Goal: Information Seeking & Learning: Learn about a topic

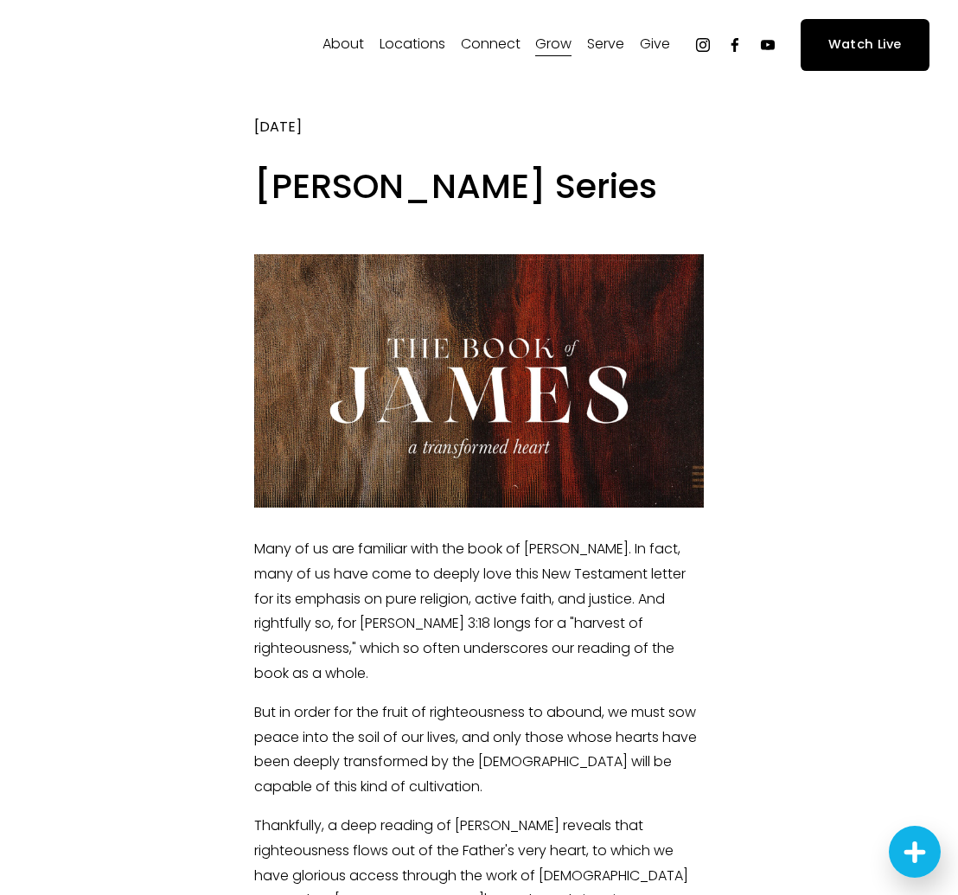
click at [389, 432] on div at bounding box center [479, 380] width 450 height 253
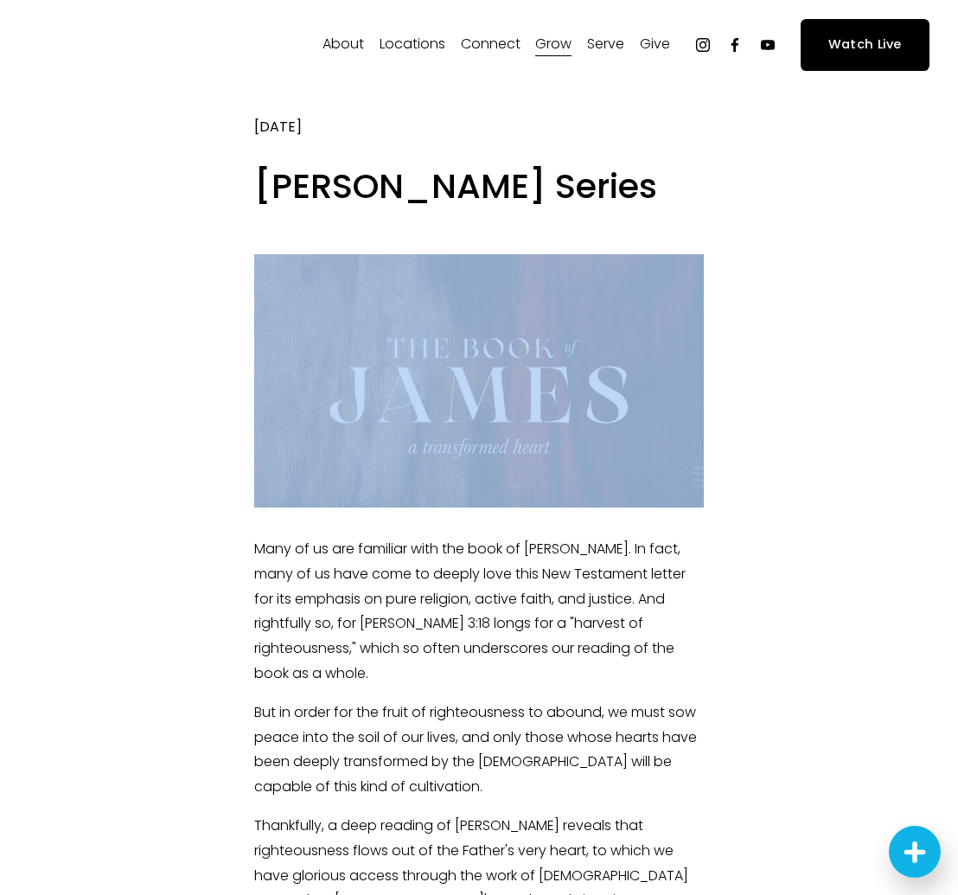
click at [389, 432] on div at bounding box center [479, 380] width 450 height 253
click at [385, 432] on div at bounding box center [479, 380] width 450 height 253
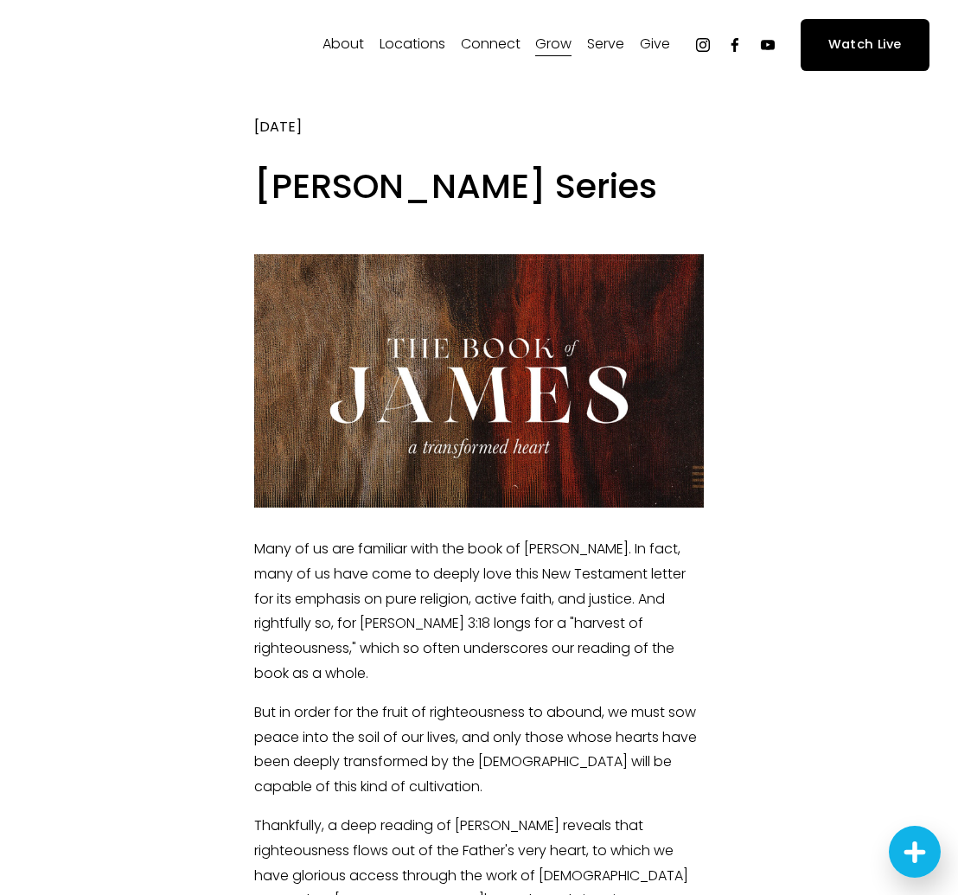
click at [385, 430] on div at bounding box center [479, 380] width 450 height 253
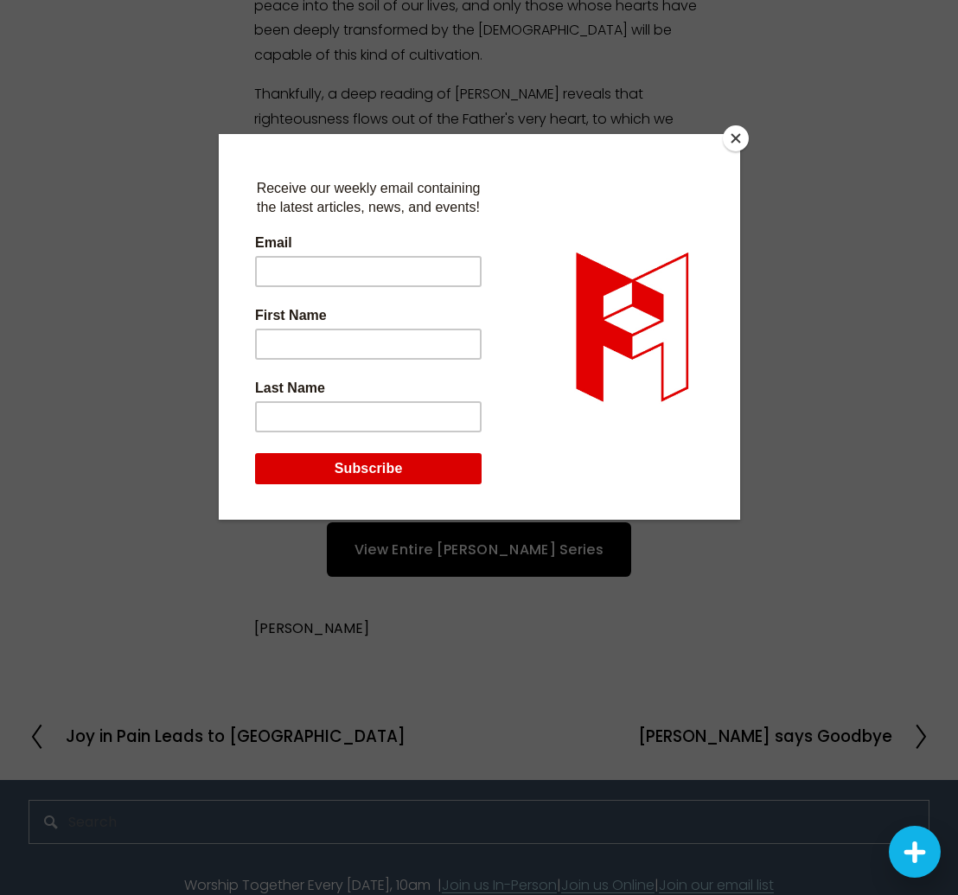
scroll to position [730, 0]
click at [728, 142] on button "Close" at bounding box center [736, 138] width 26 height 26
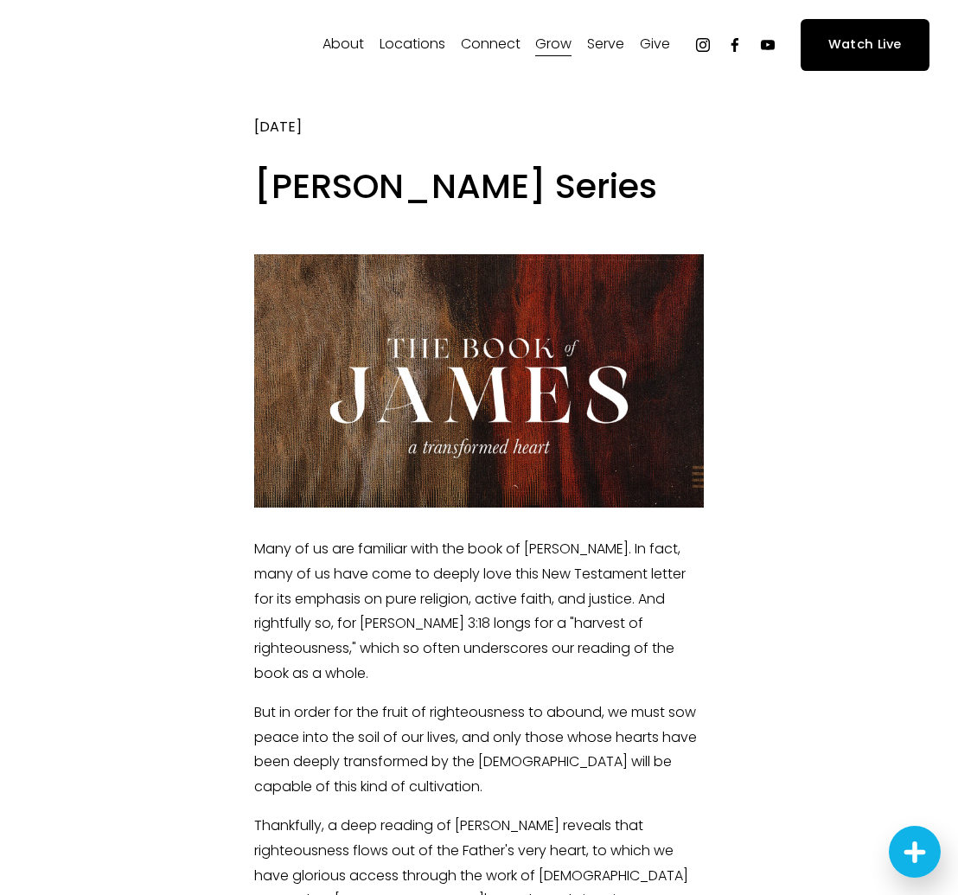
scroll to position [0, 0]
click at [365, 333] on div at bounding box center [479, 380] width 450 height 253
click at [487, 467] on div at bounding box center [479, 380] width 450 height 253
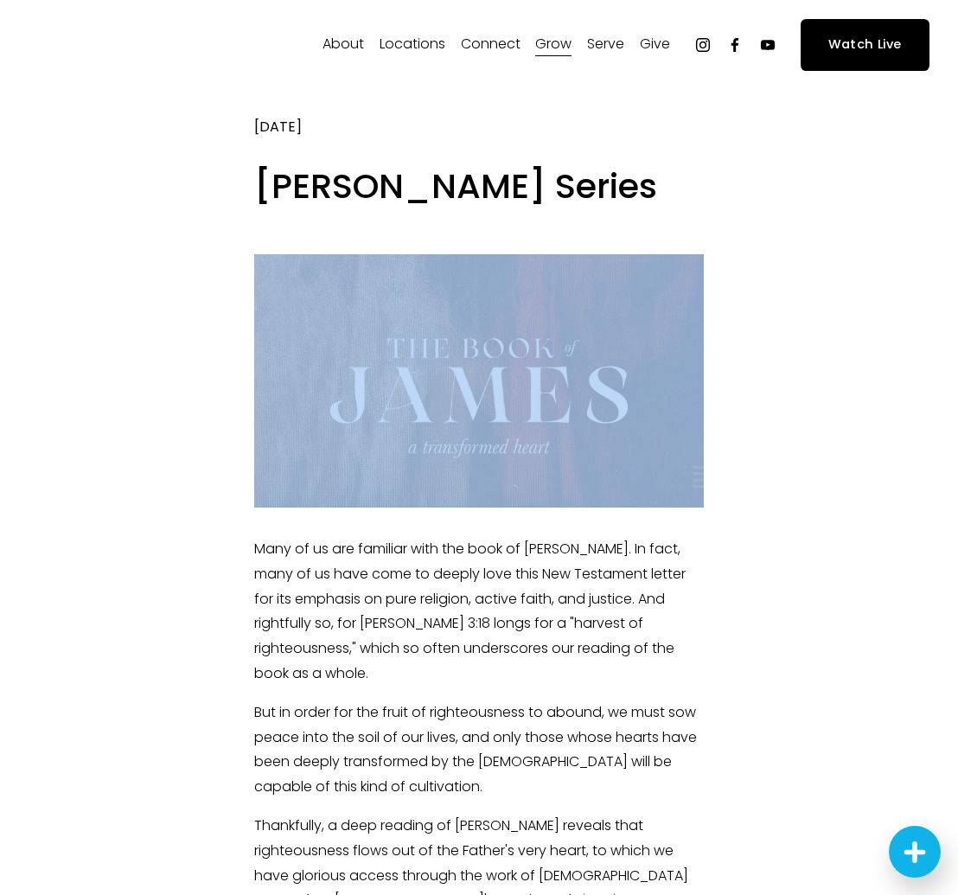
click at [487, 467] on div at bounding box center [479, 380] width 450 height 253
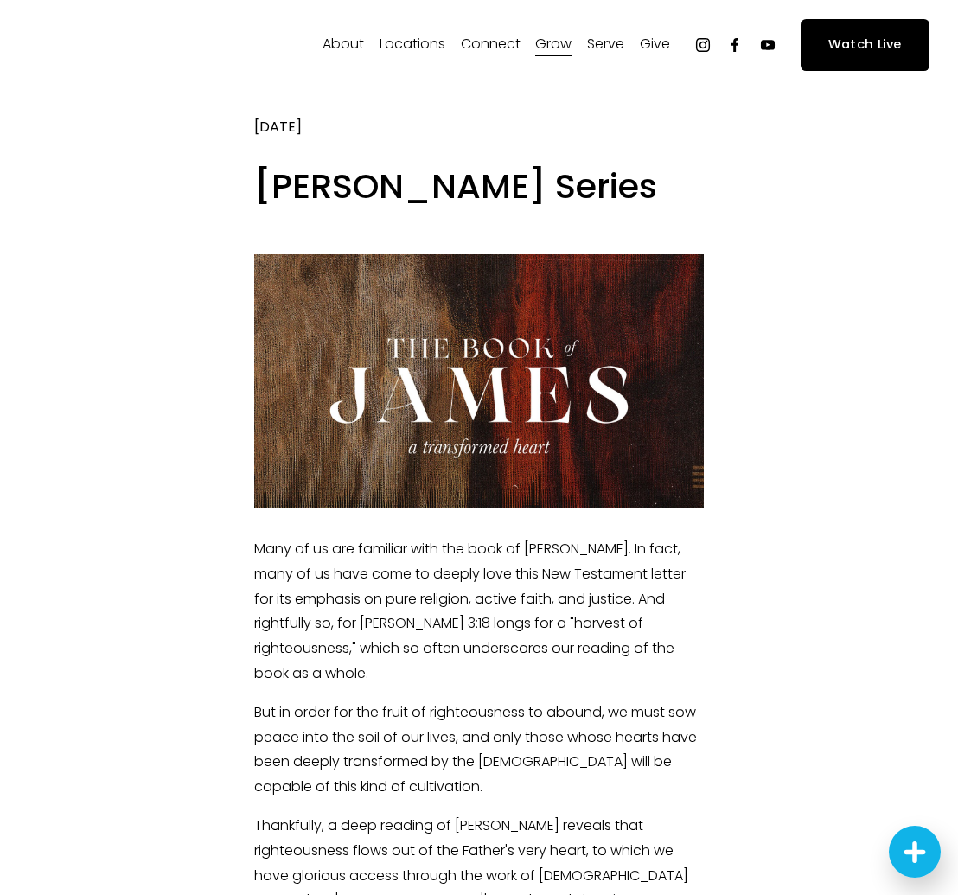
click at [487, 467] on div at bounding box center [479, 380] width 450 height 253
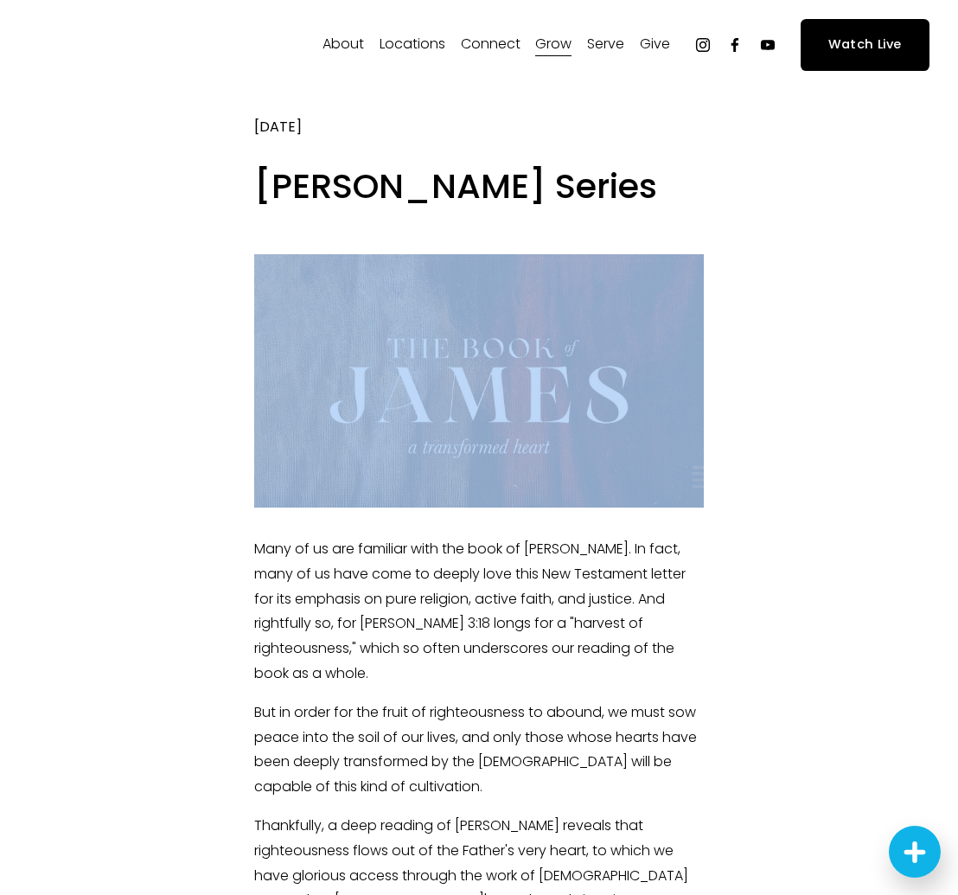
click at [487, 467] on div at bounding box center [479, 380] width 450 height 253
click at [226, 410] on article "[PERSON_NAME] Series [DATE] Written By [PERSON_NAME] But in order for the fruit…" at bounding box center [479, 757] width 958 height 1335
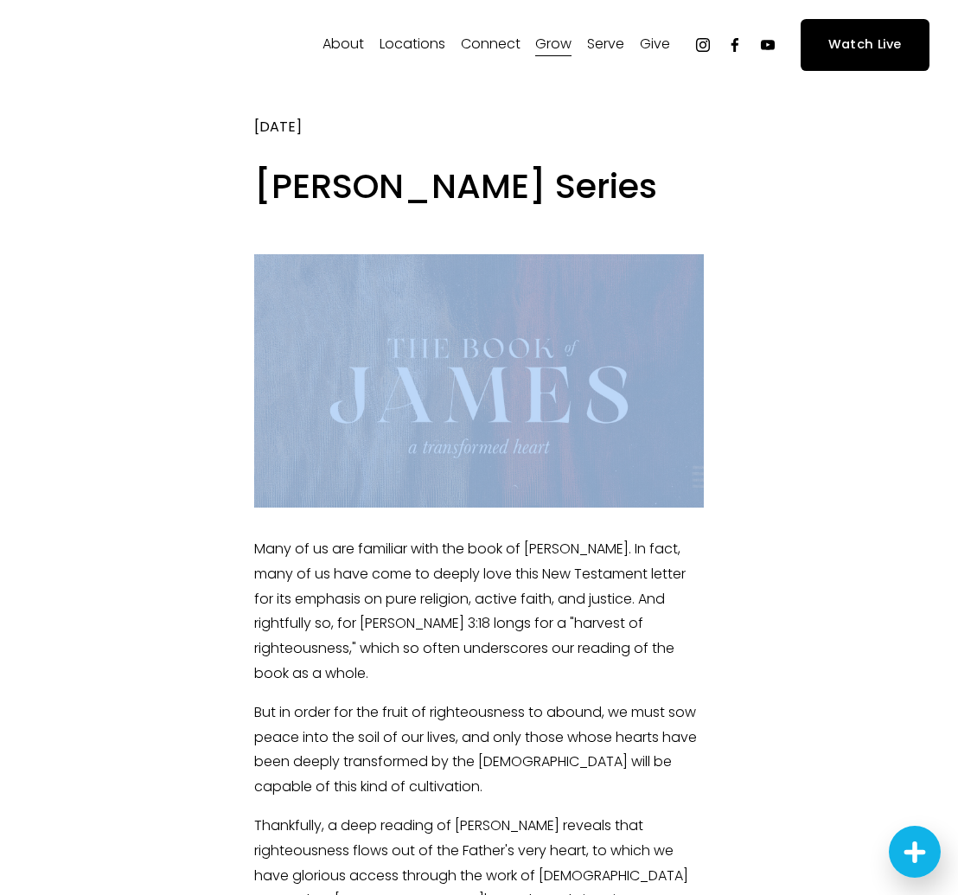
click at [226, 410] on article "[PERSON_NAME] Series [DATE] Written By [PERSON_NAME] But in order for the fruit…" at bounding box center [479, 757] width 958 height 1335
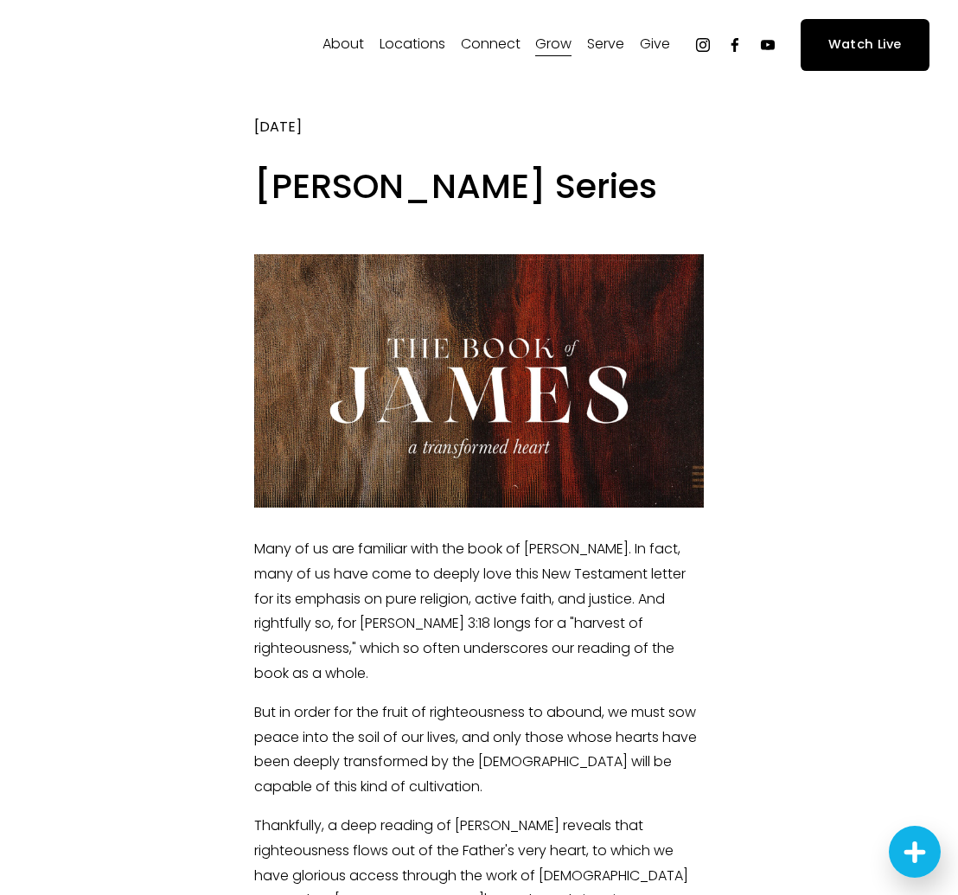
click at [422, 392] on div at bounding box center [479, 380] width 450 height 253
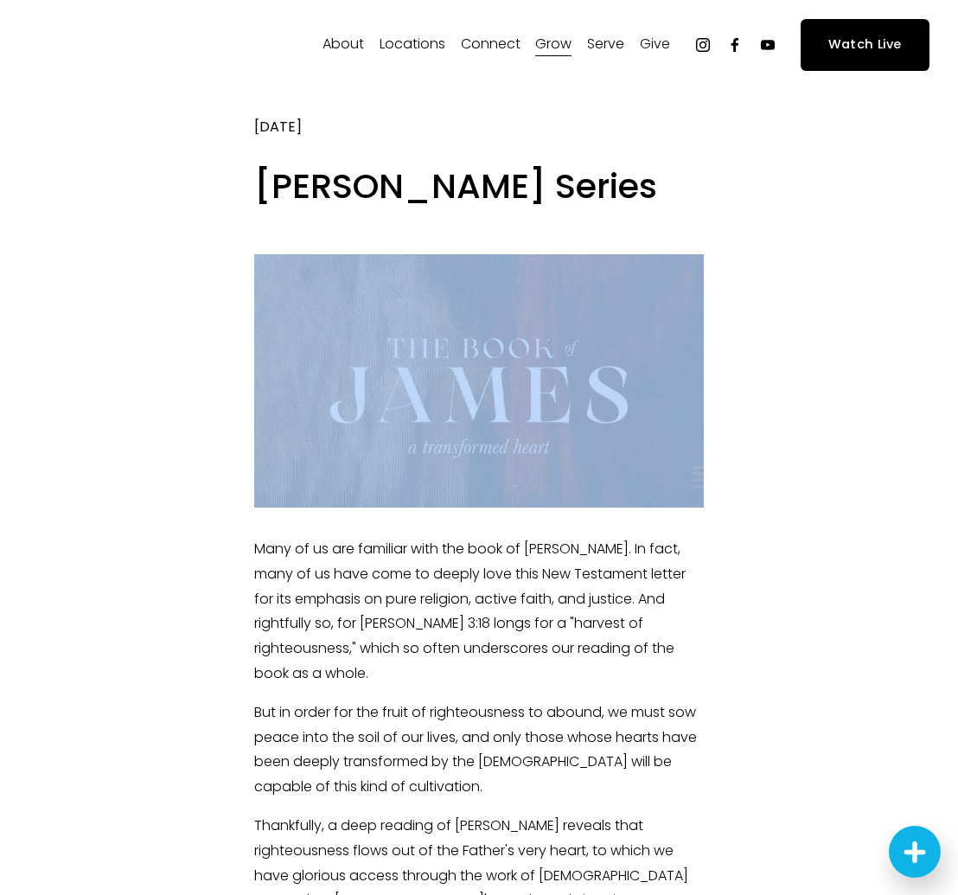
click at [422, 392] on div at bounding box center [479, 380] width 450 height 253
click at [271, 374] on div at bounding box center [479, 380] width 450 height 253
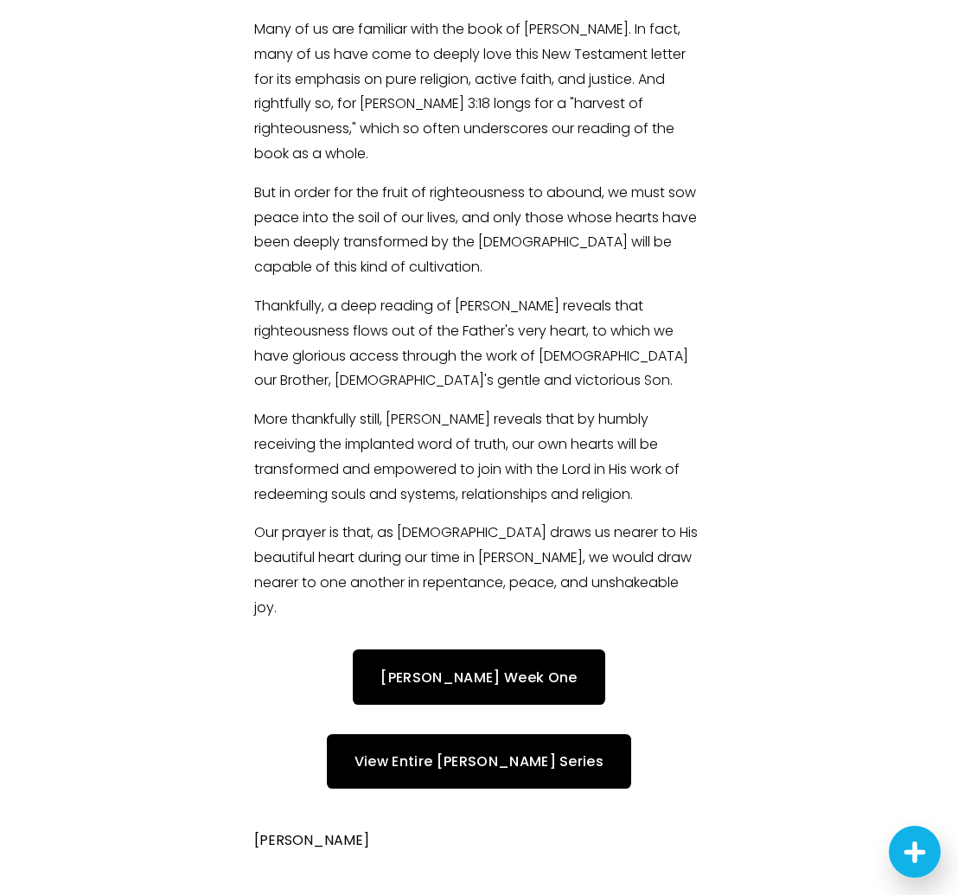
scroll to position [564, 0]
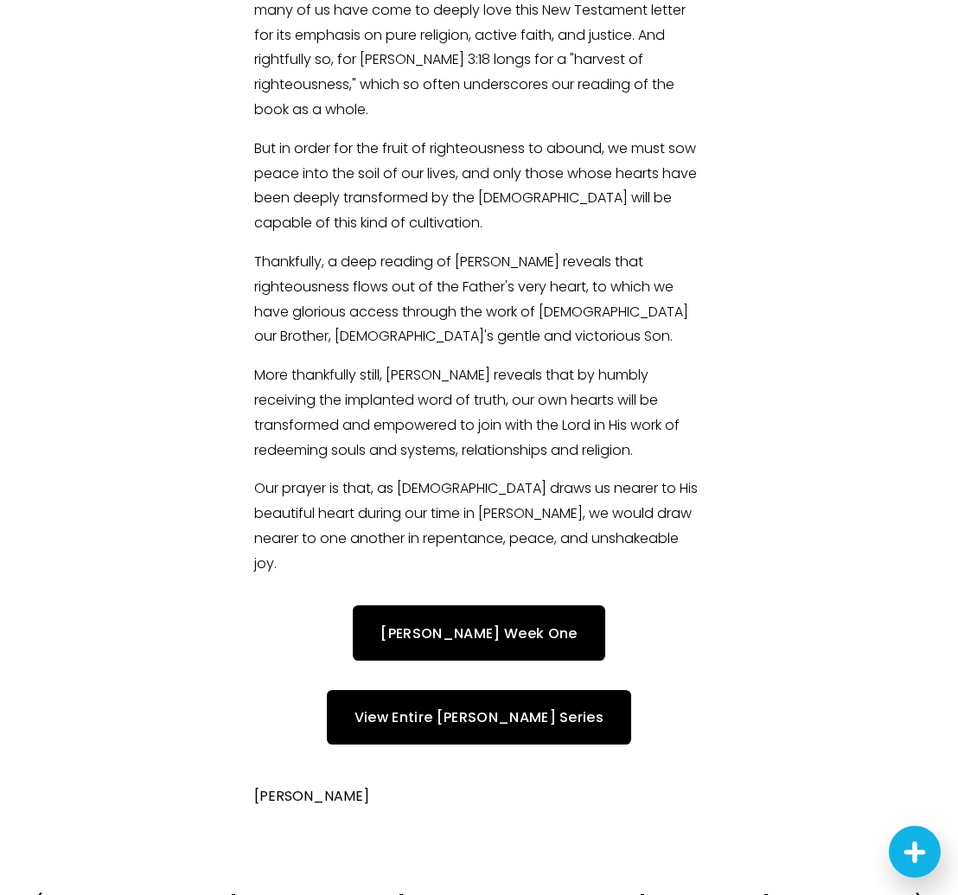
click at [437, 690] on link "View Entire [PERSON_NAME] Series" at bounding box center [479, 717] width 304 height 54
